Goal: Information Seeking & Learning: Check status

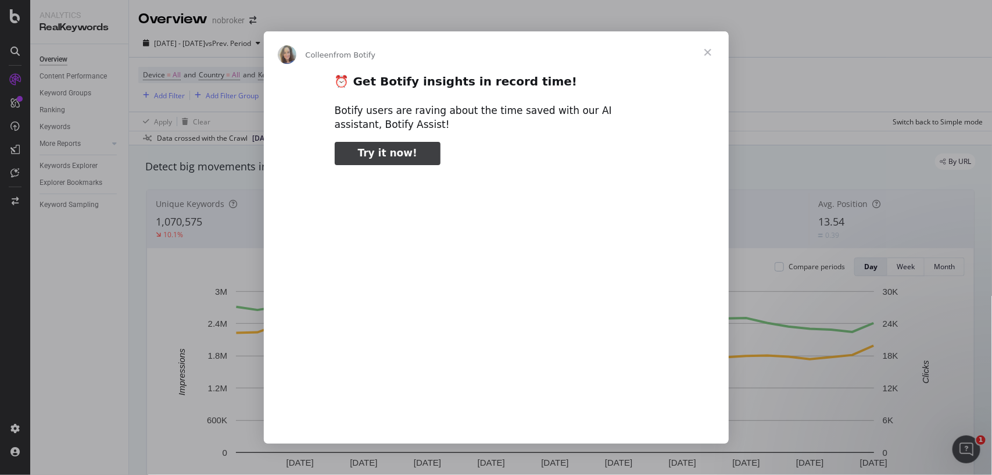
click at [709, 56] on span "Close" at bounding box center [708, 52] width 42 height 42
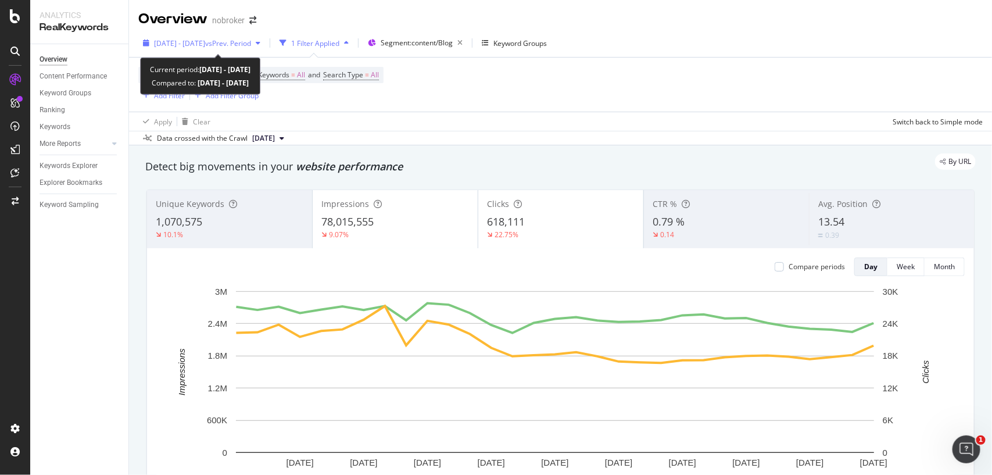
click at [205, 38] on span "2025 Mar. 1st - Mar. 31st" at bounding box center [179, 43] width 51 height 10
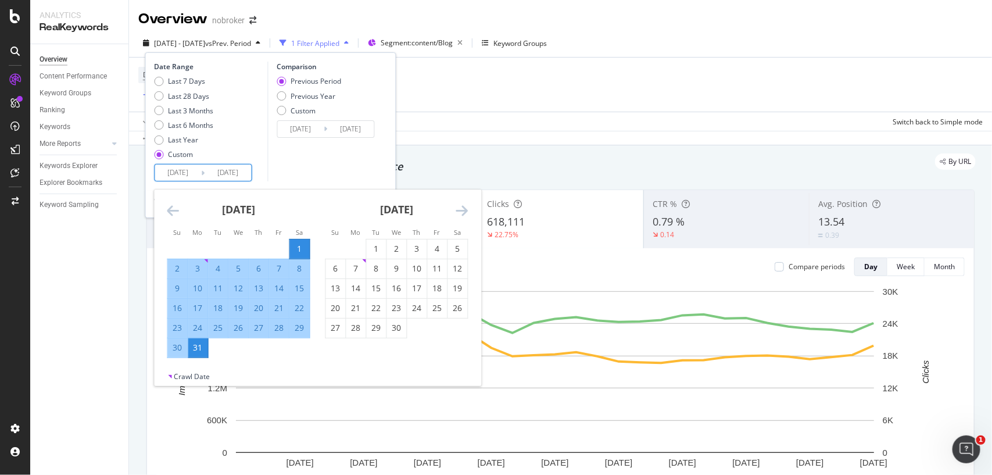
click at [230, 172] on input "2025/03/31" at bounding box center [228, 172] width 46 height 16
click at [460, 209] on icon "Move forward to switch to the next month." at bounding box center [462, 210] width 12 height 14
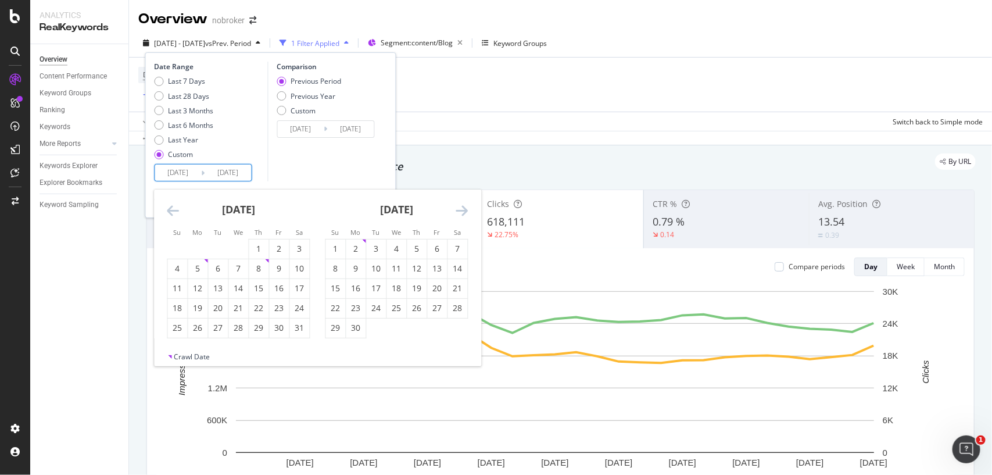
click at [460, 209] on icon "Move forward to switch to the next month." at bounding box center [462, 210] width 12 height 14
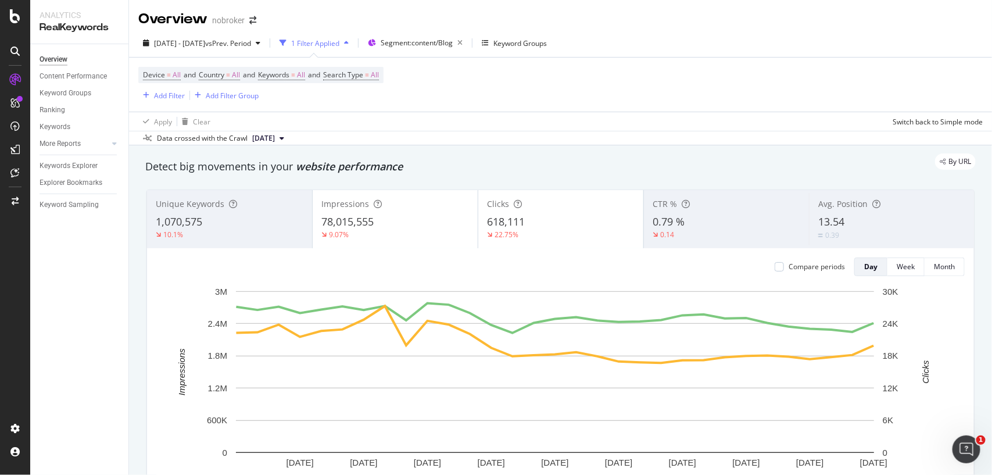
click at [544, 127] on div "Apply Clear Switch back to Simple mode" at bounding box center [560, 121] width 863 height 19
click at [617, 123] on div "Apply Clear Switch back to Simple mode" at bounding box center [560, 121] width 863 height 19
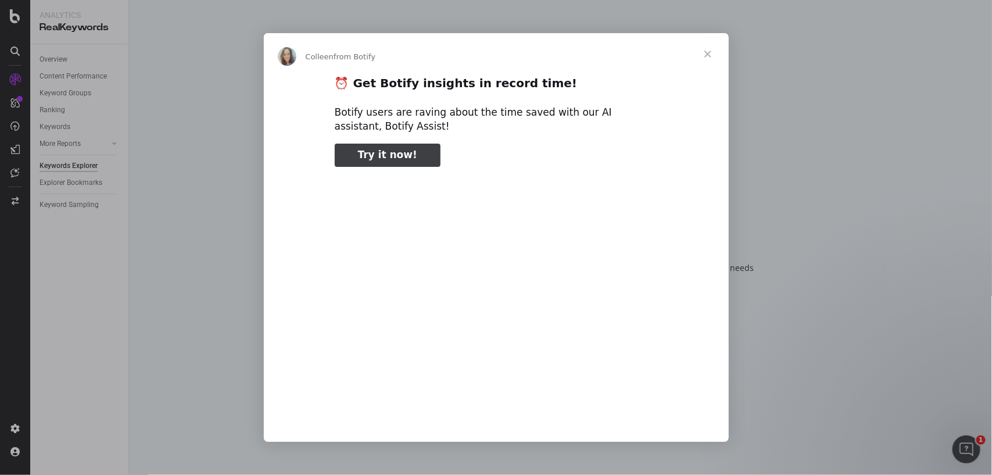
type input "304121"
click at [708, 54] on span "Close" at bounding box center [708, 54] width 42 height 42
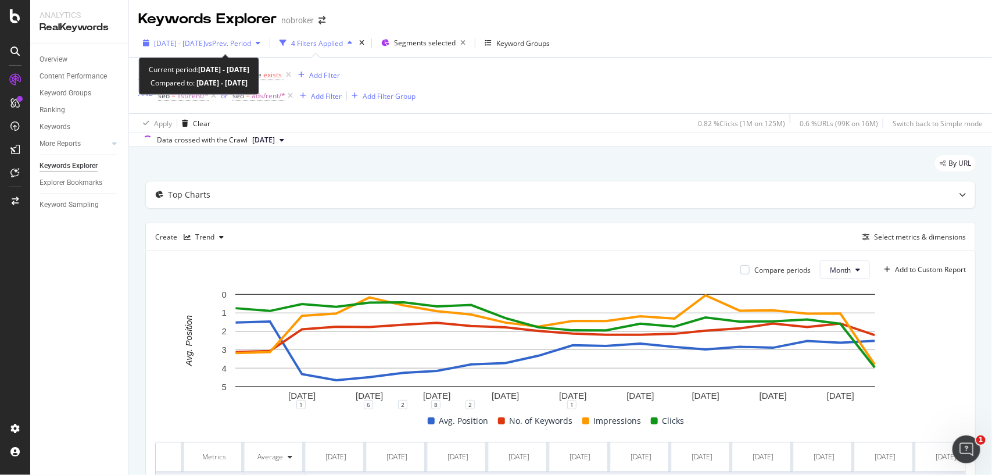
click at [265, 35] on div "2024 Jan. 1st - 2025 Aug. 10th vs Prev. Period" at bounding box center [201, 42] width 127 height 17
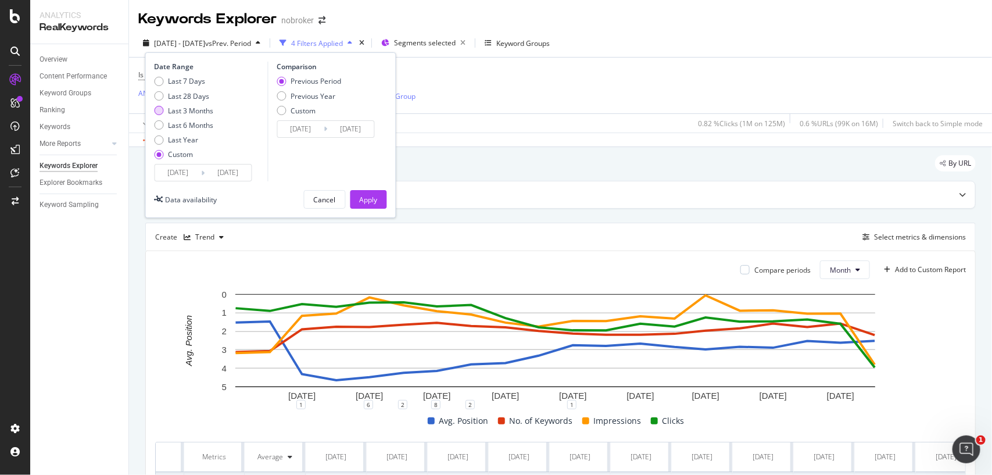
click at [195, 113] on div "Last 3 Months" at bounding box center [191, 111] width 45 height 10
type input "[DATE]"
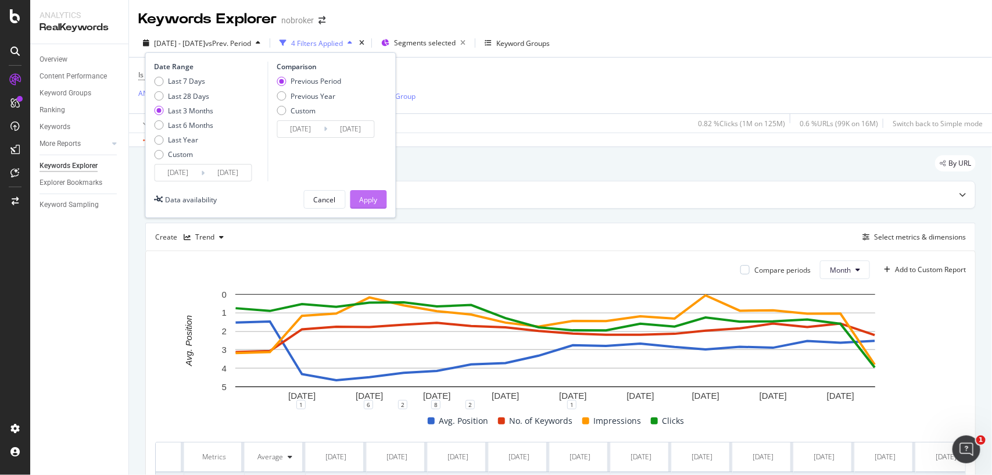
click at [369, 196] on div "Apply" at bounding box center [369, 200] width 18 height 10
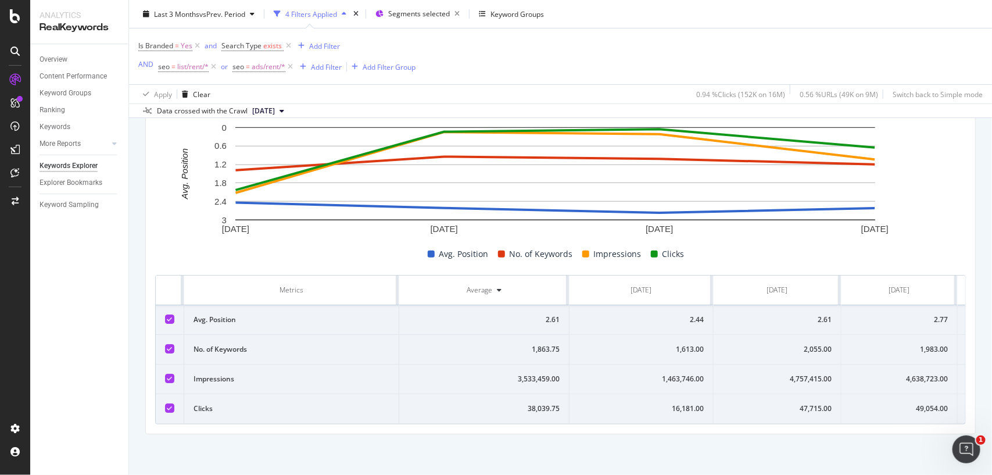
scroll to position [0, 109]
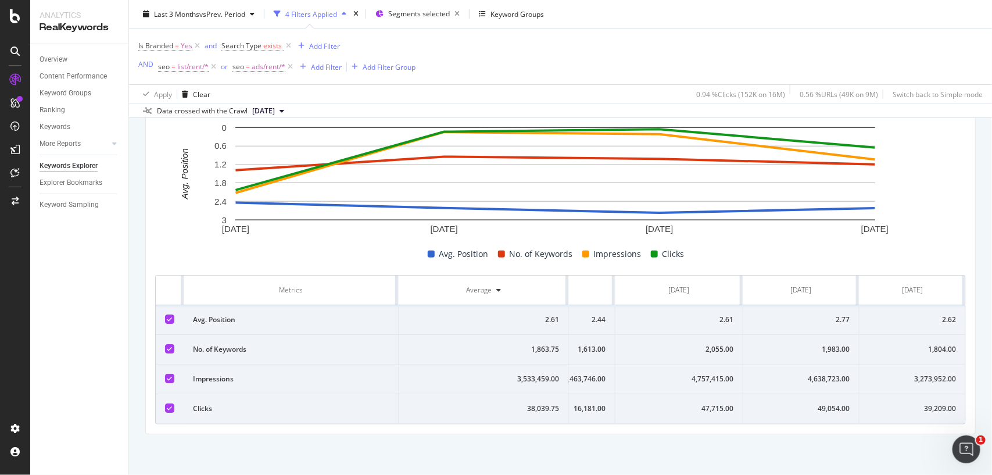
click at [918, 403] on div "39,209.00" at bounding box center [912, 408] width 87 height 10
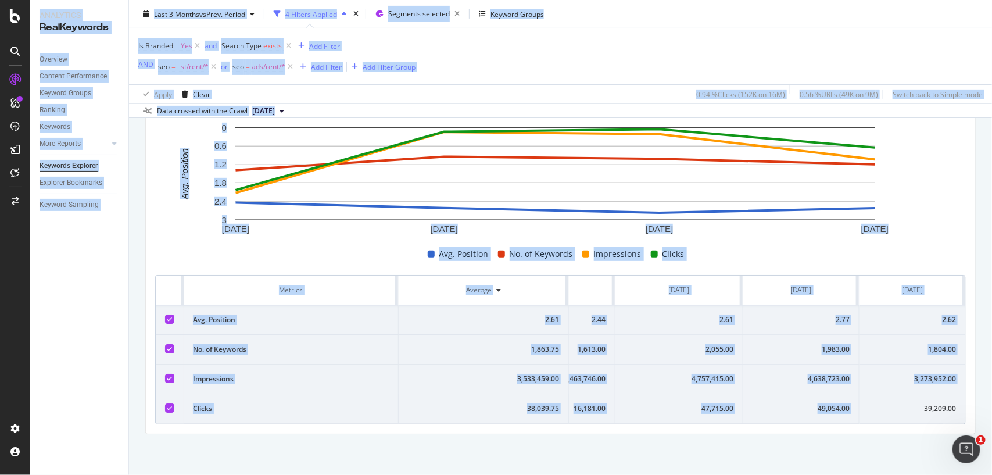
click at [918, 403] on div "39,209.00" at bounding box center [912, 408] width 87 height 10
copy div "39,209.00"
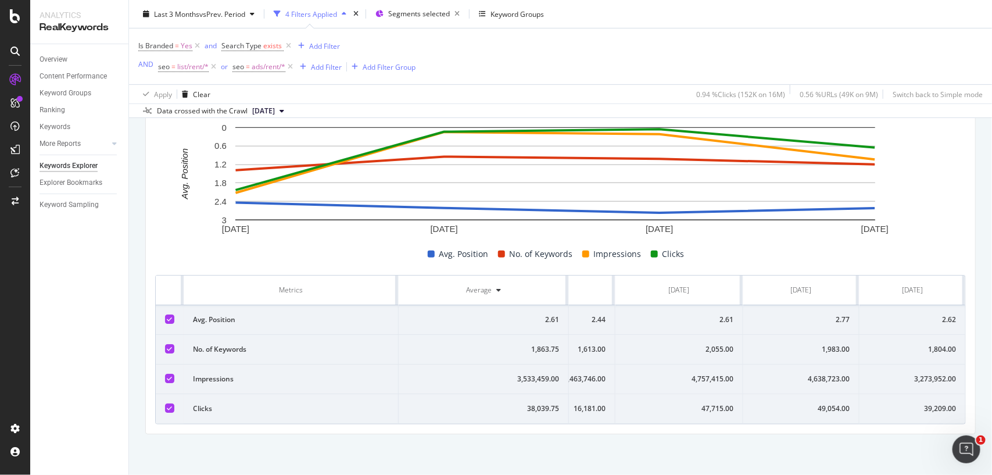
click at [940, 374] on div "3,273,952.00" at bounding box center [912, 379] width 87 height 10
copy div "3,273,952.00"
click at [910, 344] on div "1,804.00" at bounding box center [912, 349] width 87 height 10
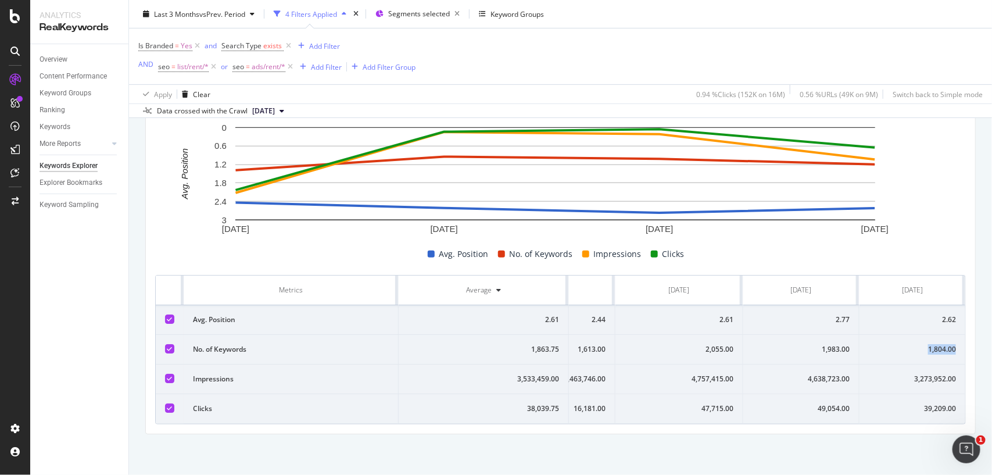
click at [910, 344] on div "1,804.00" at bounding box center [912, 349] width 87 height 10
copy div "1,804.00"
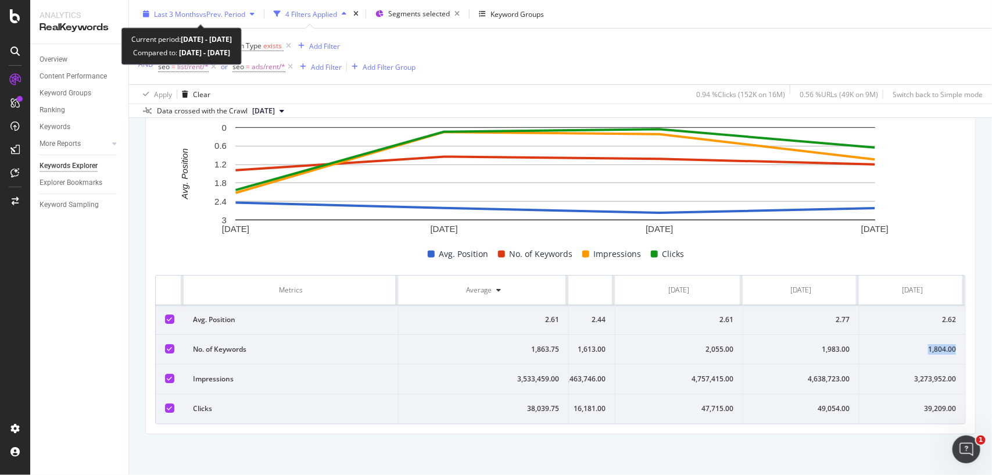
click at [250, 10] on div "button" at bounding box center [252, 13] width 14 height 7
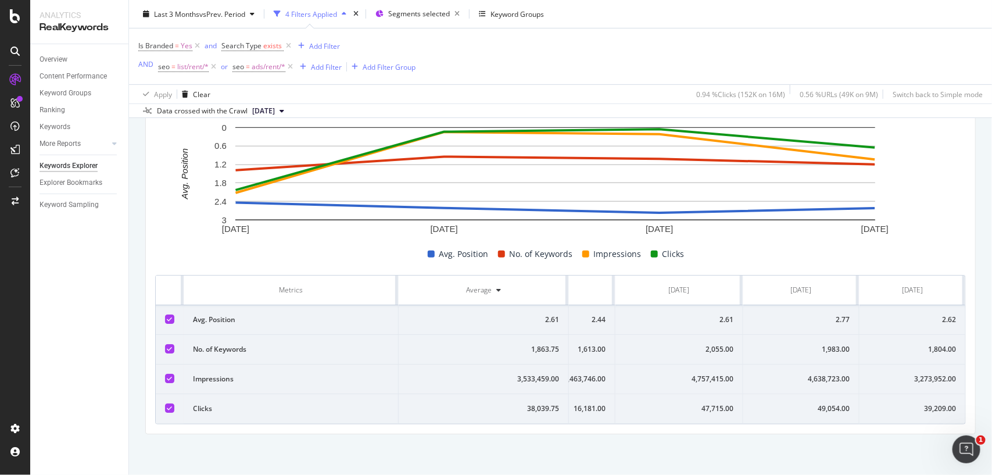
click at [559, 63] on div "Is Branded = Yes and Search Type exists Add Filter AND seo = list/rent/* or seo…" at bounding box center [560, 56] width 844 height 56
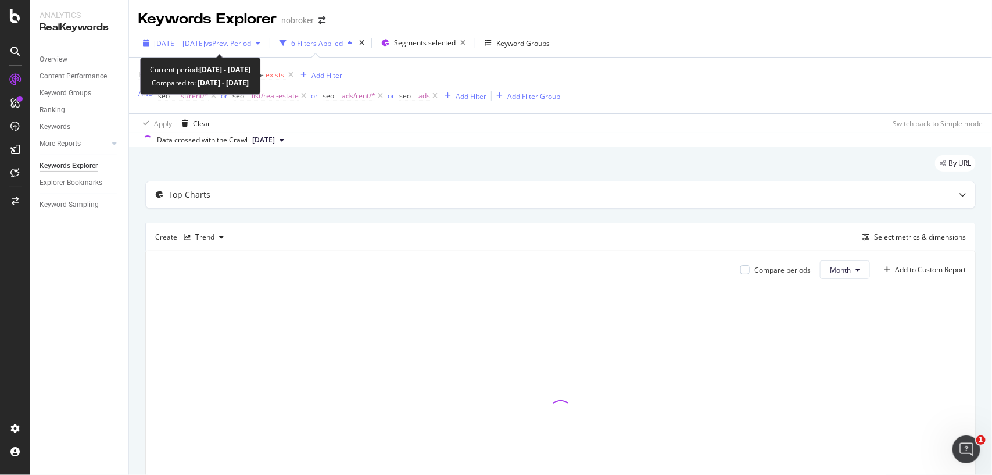
click at [250, 41] on span "vs Prev. Period" at bounding box center [228, 43] width 46 height 10
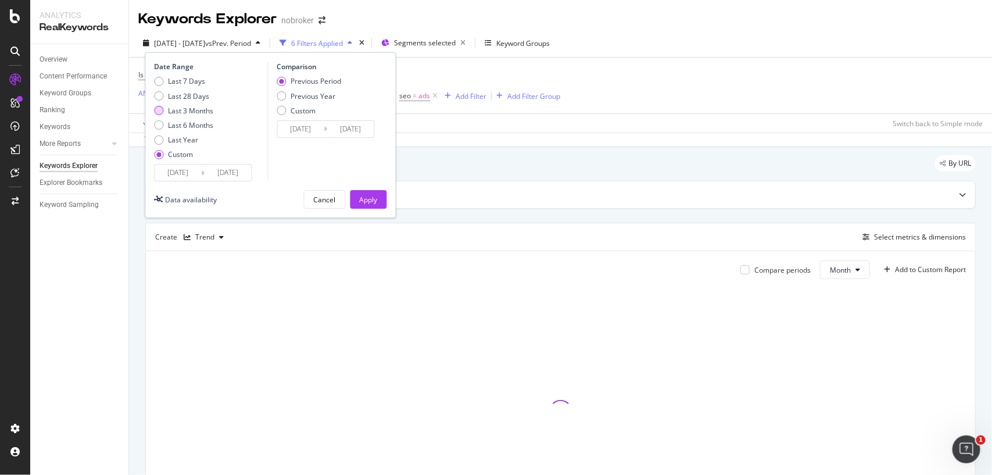
click at [176, 109] on div "Last 3 Months" at bounding box center [191, 111] width 45 height 10
type input "[DATE]"
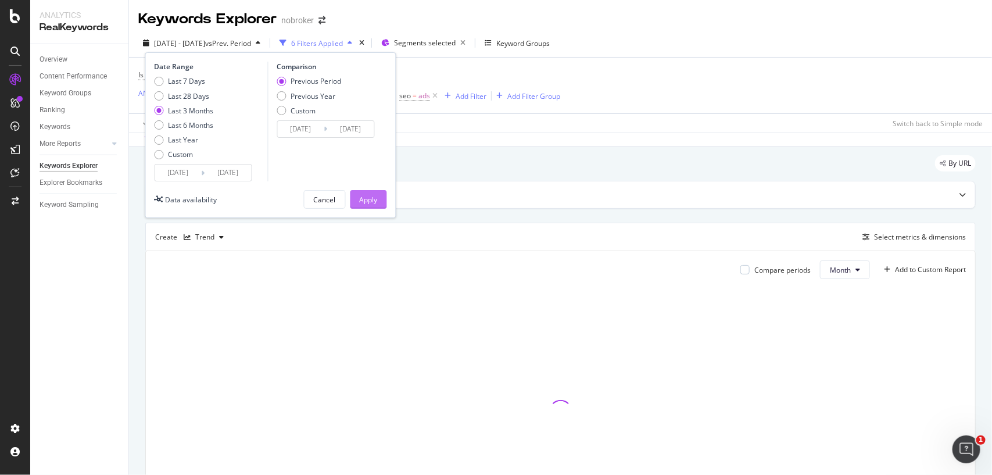
click at [364, 195] on div "Apply" at bounding box center [369, 200] width 18 height 10
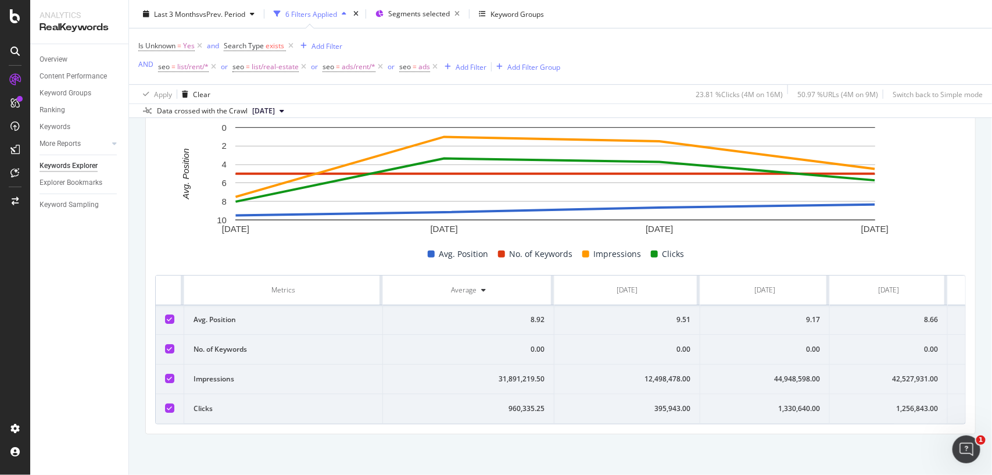
scroll to position [0, 102]
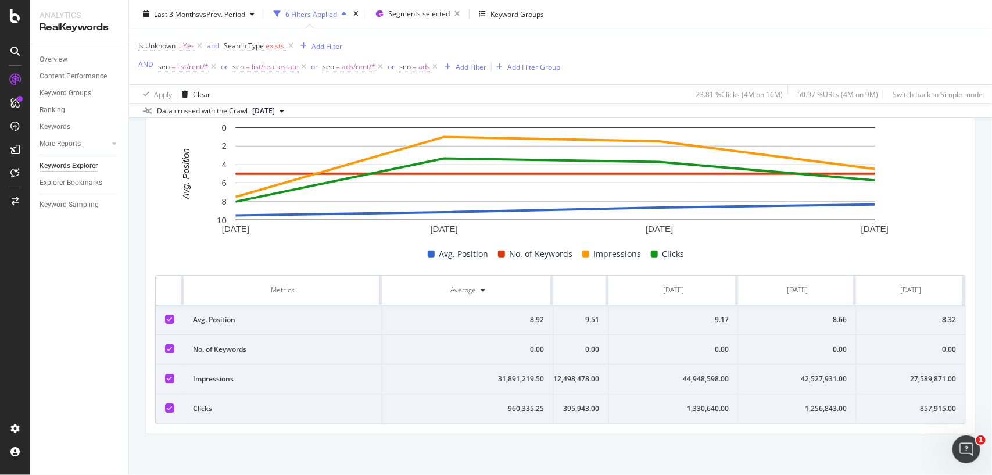
click at [901, 403] on div "857,915.00" at bounding box center [911, 408] width 90 height 10
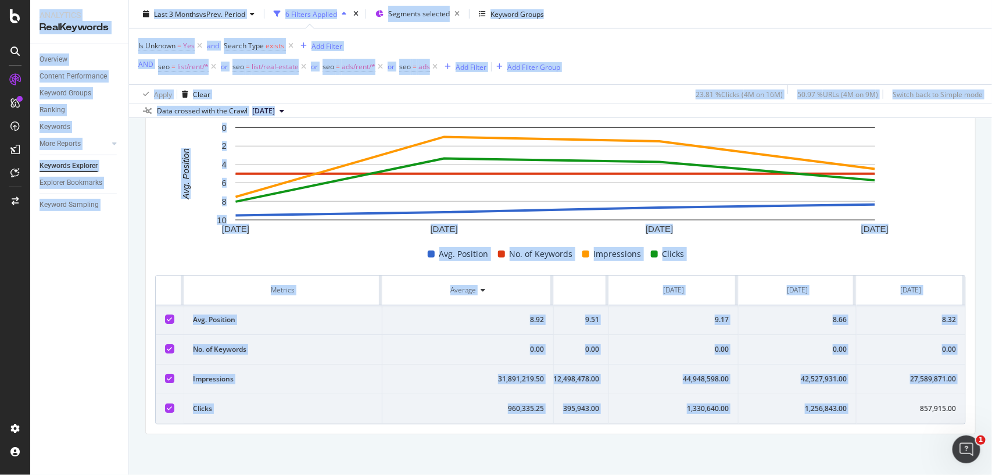
click at [901, 403] on div "857,915.00" at bounding box center [911, 408] width 90 height 10
copy div "857,915.00"
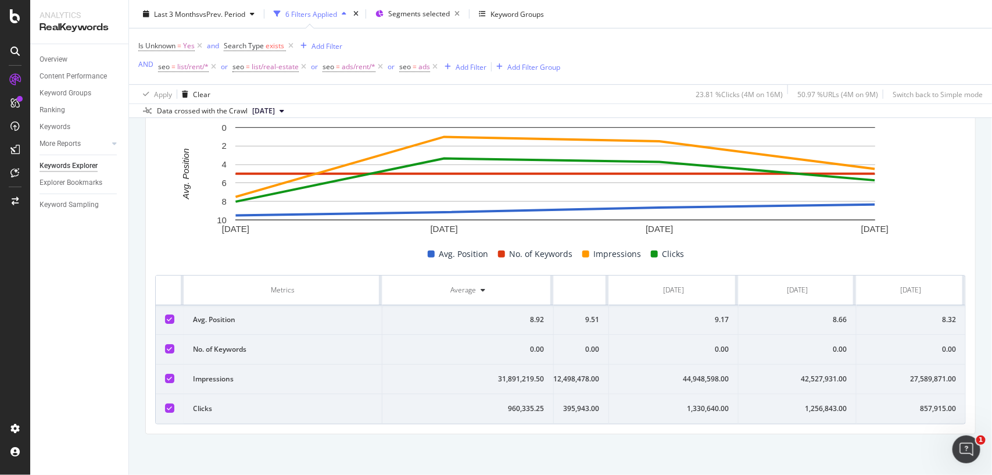
click at [901, 374] on div "27,589,871.00" at bounding box center [911, 379] width 90 height 10
copy div "27,589,871.00"
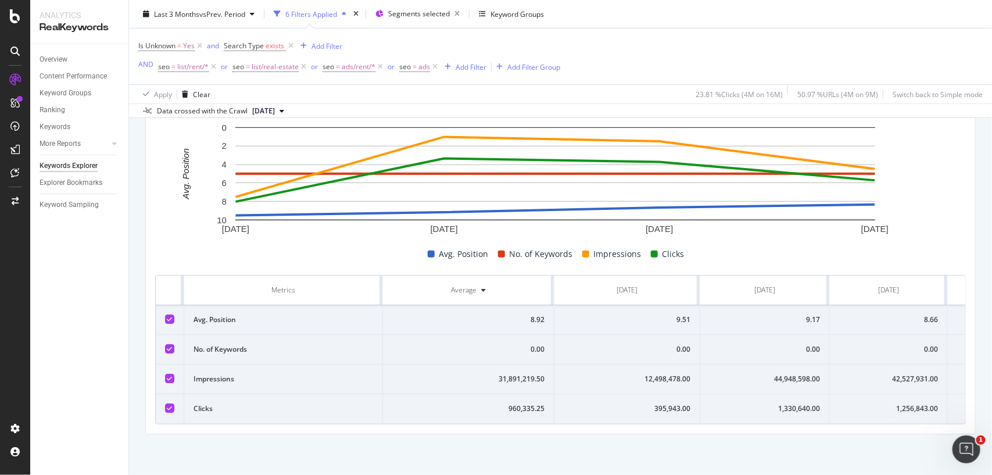
scroll to position [179, 0]
